Goal: Task Accomplishment & Management: Manage account settings

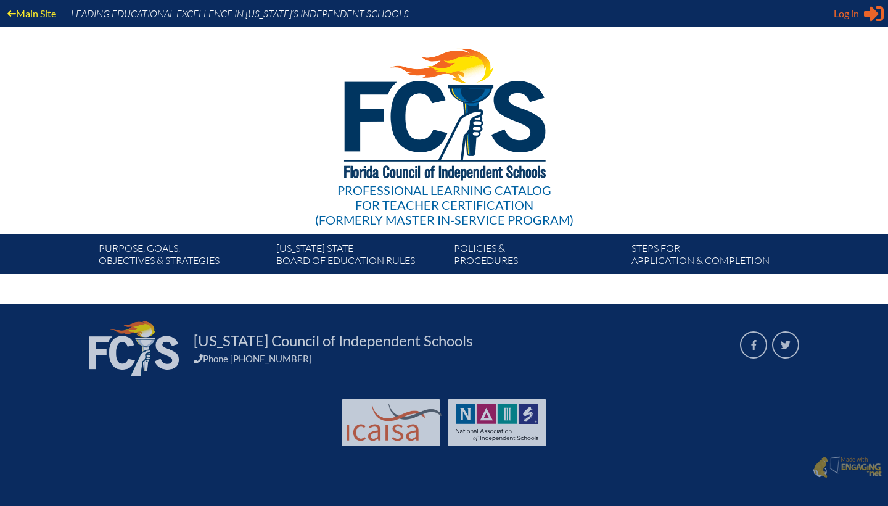
click at [850, 15] on span "Log in" at bounding box center [846, 13] width 25 height 15
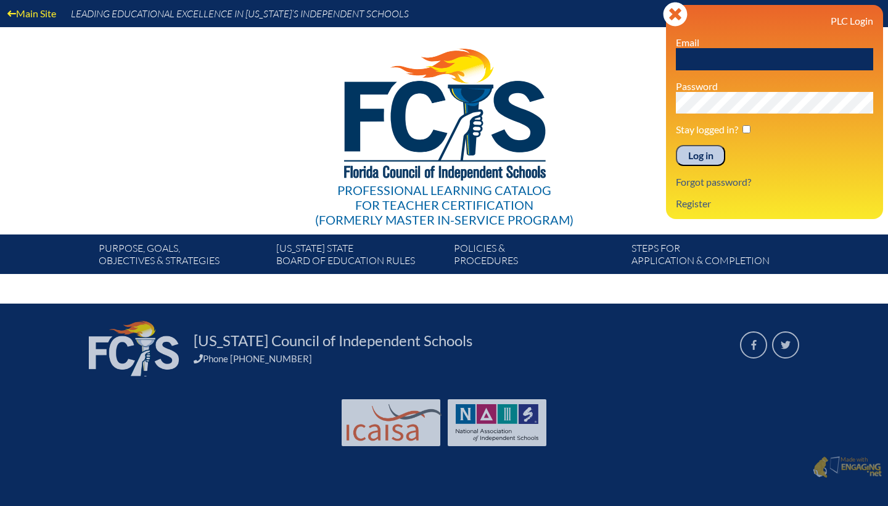
click at [733, 70] on div "PLC Login Email Password Stay logged in? Log in Forgot password? Register" at bounding box center [774, 112] width 197 height 194
type input "[EMAIL_ADDRESS][DOMAIN_NAME]"
click at [700, 155] on input "Log in" at bounding box center [700, 155] width 49 height 21
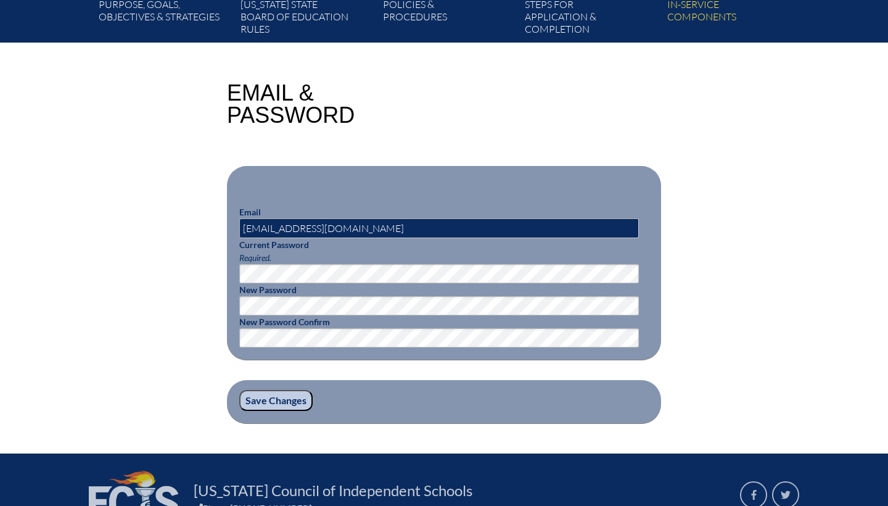
scroll to position [247, 0]
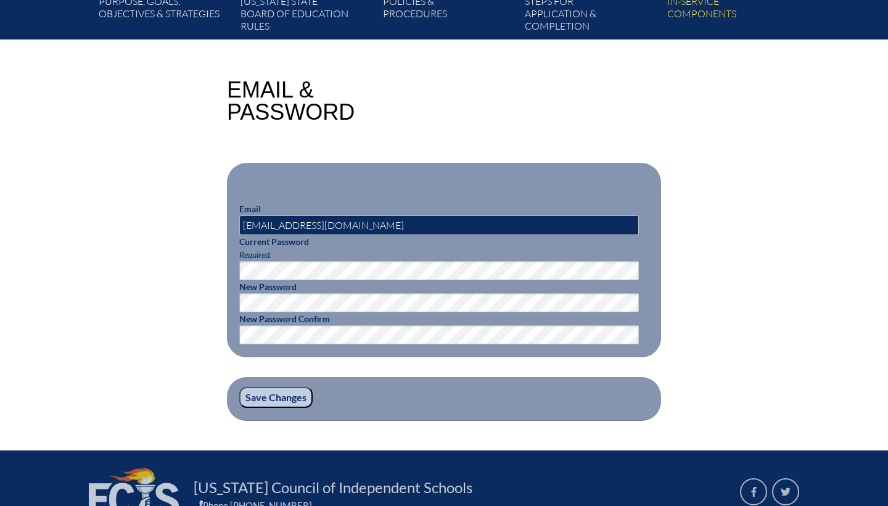
click at [271, 392] on input "Save Changes" at bounding box center [275, 397] width 73 height 21
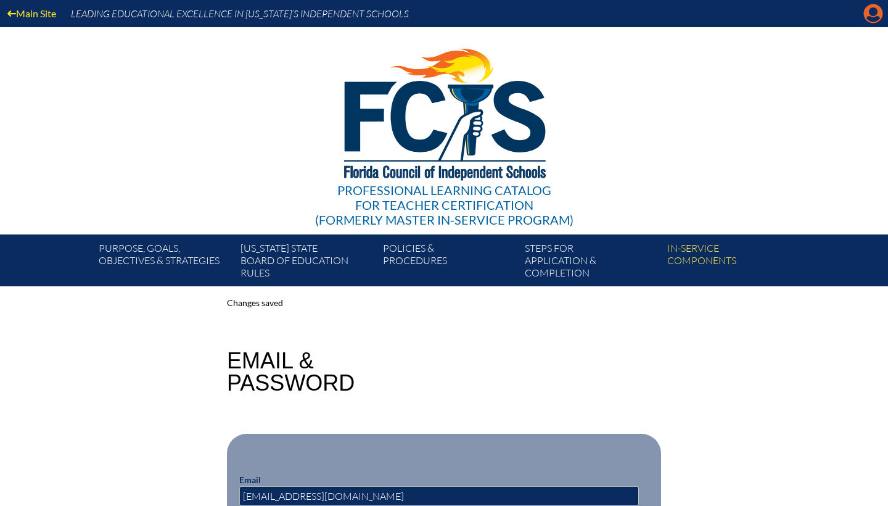
click at [872, 12] on icon "Manage account" at bounding box center [873, 14] width 20 height 20
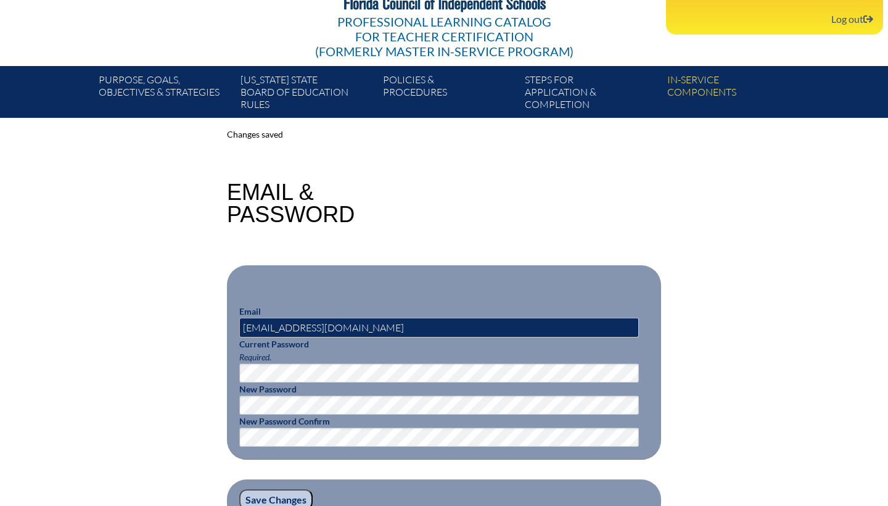
scroll to position [171, 0]
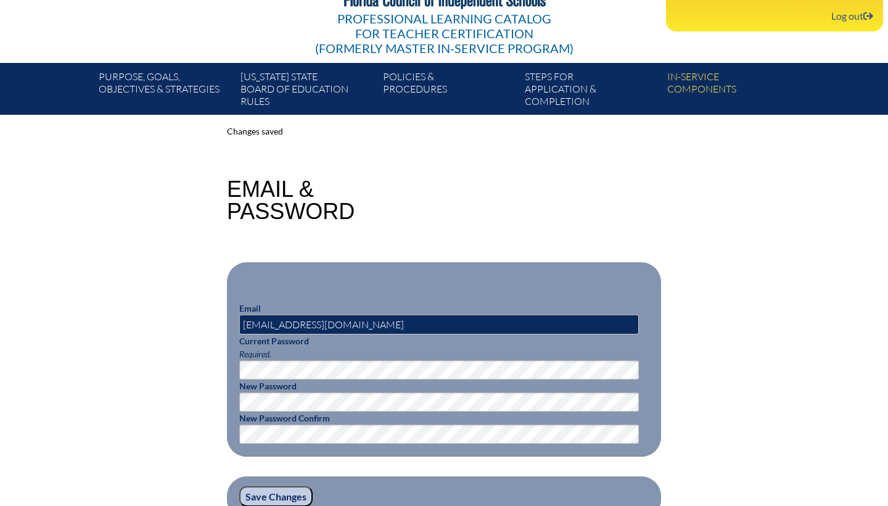
click at [260, 493] on input "Save Changes" at bounding box center [275, 496] width 73 height 21
